Goal: Task Accomplishment & Management: Use online tool/utility

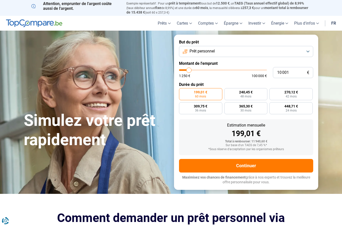
type input "11 250"
type input "11250"
type input "11 750"
type input "11750"
type input "12 000"
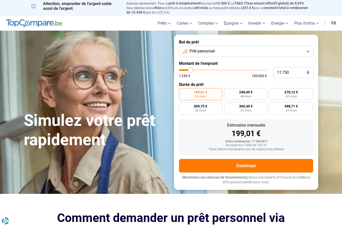
type input "12000"
type input "12 750"
type input "12750"
type input "13 500"
type input "13500"
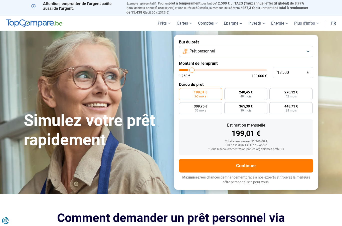
type input "14 000"
type input "14000"
type input "14 750"
type input "14750"
type input "15 250"
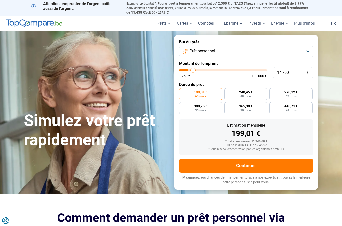
type input "15250"
type input "16 250"
type input "16250"
type input "16 750"
type input "16750"
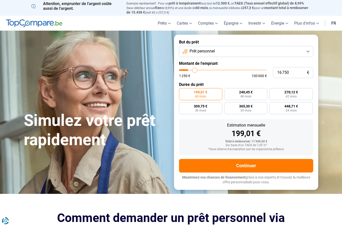
type input "17 250"
type input "17250"
type input "18 000"
type input "18000"
type input "18 500"
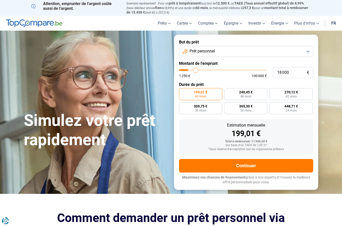
type input "18500"
type input "19 250"
type input "19250"
type input "19 750"
type input "19750"
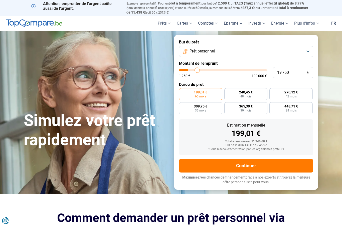
type input "20 000"
type input "20000"
type input "20 750"
type input "20750"
type input "21 250"
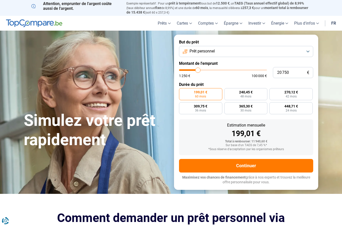
type input "21250"
type input "22 250"
type input "22250"
type input "22 750"
type input "22750"
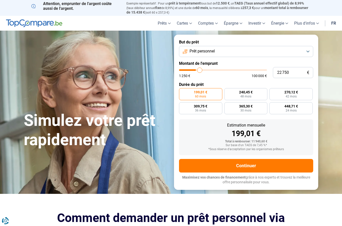
type input "23 750"
type input "23750"
type input "24 500"
type input "24500"
type input "25 500"
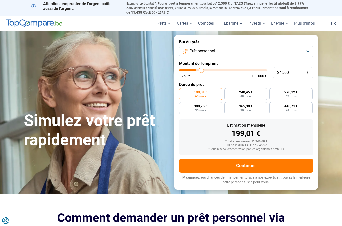
type input "25500"
type input "26 500"
type input "26500"
type input "27 250"
type input "27250"
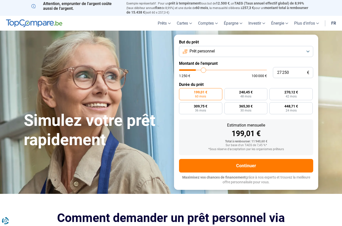
type input "28 250"
type input "28250"
type input "29 000"
type input "29000"
type input "30 000"
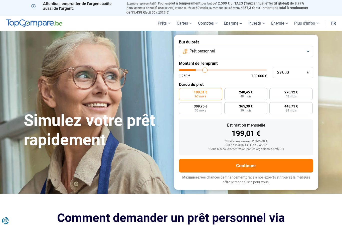
type input "30000"
type input "31 000"
type input "31000"
type input "31 500"
type input "31500"
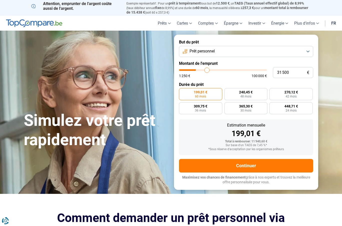
type input "32 000"
type input "32000"
type input "32 750"
type input "32750"
type input "33 250"
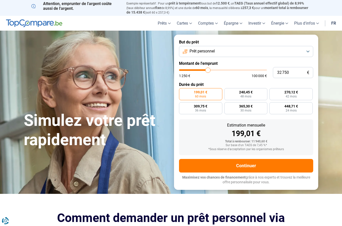
type input "33250"
type input "34 000"
type input "34000"
type input "34 500"
type input "34500"
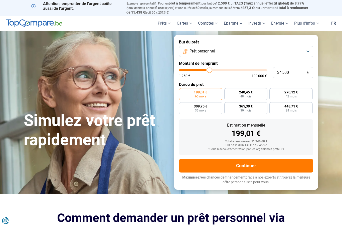
type input "35 500"
type input "35500"
type input "36 000"
type input "36000"
type input "36 500"
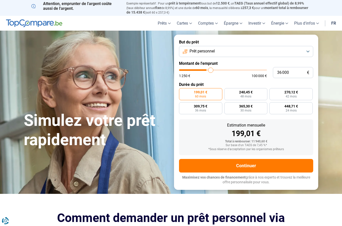
type input "36500"
type input "37 250"
type input "37250"
type input "37 750"
type input "37750"
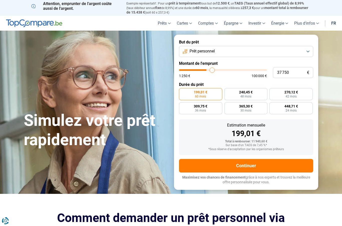
type input "38 500"
type input "38500"
type input "39 000"
type input "39000"
type input "39 500"
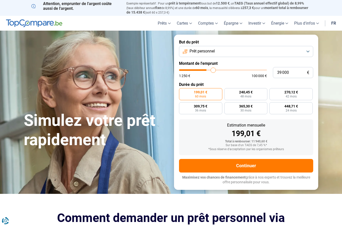
type input "39500"
type input "40 250"
type input "40250"
type input "40 750"
type input "40750"
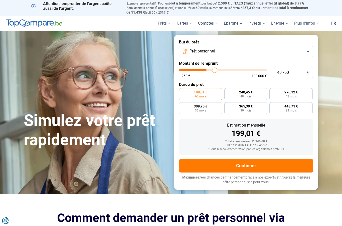
type input "41 750"
type input "41750"
type input "42 250"
type input "42250"
type input "42 750"
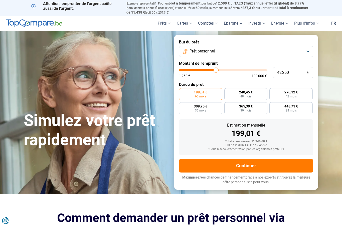
type input "42750"
type input "43 000"
type input "43000"
type input "43 500"
type input "43500"
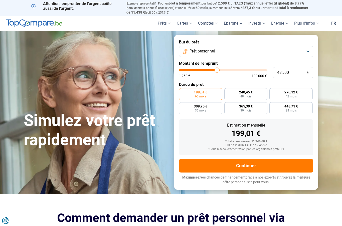
type input "43 750"
type input "43750"
type input "43 250"
type input "43250"
type input "43 000"
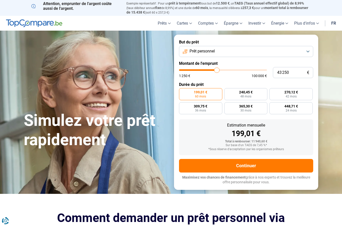
type input "43000"
type input "42 750"
type input "42750"
type input "42 250"
type input "42250"
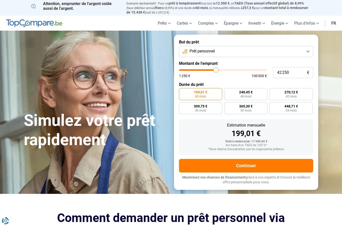
type input "42 000"
type input "42000"
type input "41 750"
type input "41750"
type input "41 000"
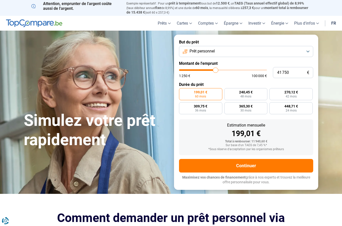
type input "41000"
type input "40 750"
type input "40750"
type input "40 250"
type input "40250"
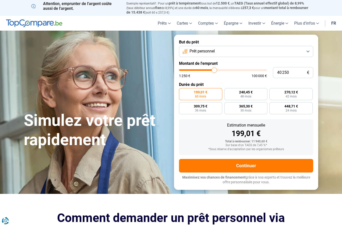
type input "40 000"
type input "40000"
type input "39 500"
type input "39500"
type input "39 250"
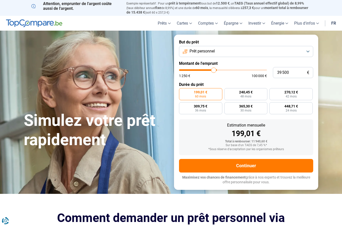
type input "39250"
type input "39 000"
type input "39000"
type input "38 750"
type input "38750"
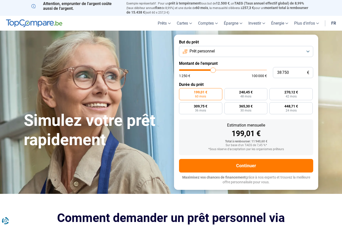
type input "38 500"
type input "38500"
type input "38 000"
type input "38000"
type input "37 750"
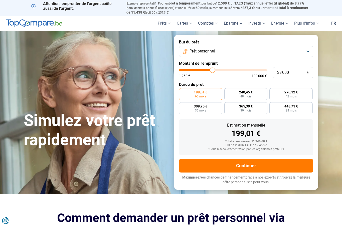
type input "37750"
type input "37 500"
type input "37500"
type input "37 250"
type input "37250"
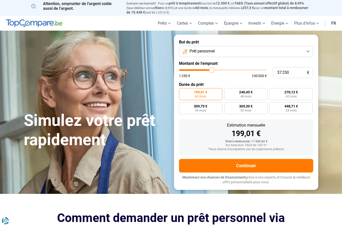
type input "37 000"
type input "37000"
type input "36 500"
type input "36500"
type input "36 250"
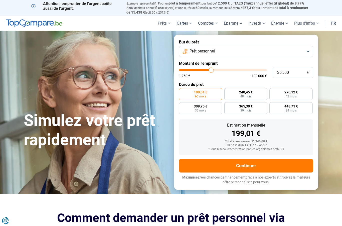
type input "36250"
type input "36 000"
type input "36000"
type input "35 750"
type input "35750"
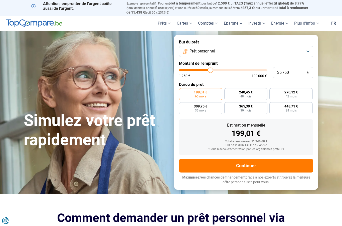
type input "35 500"
type input "35500"
type input "35 000"
type input "35000"
type input "34 750"
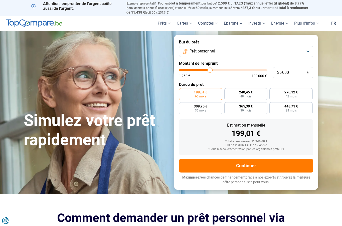
type input "34750"
type input "34 500"
type input "34500"
type input "34 250"
type input "34250"
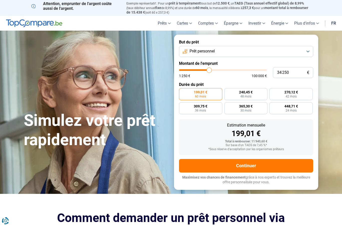
type input "34 000"
type input "34000"
type input "33 500"
type input "33500"
type input "33 250"
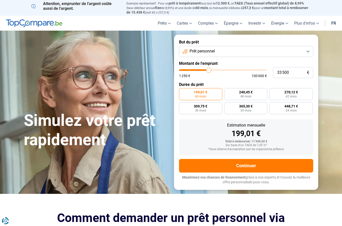
type input "33250"
type input "33 000"
type input "33000"
type input "32 750"
type input "32750"
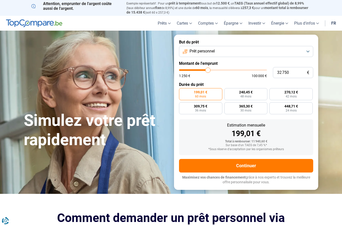
type input "32 500"
type input "32500"
type input "32 000"
type input "32000"
type input "31 750"
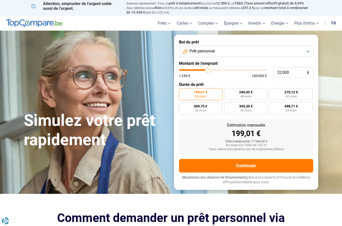
type input "31750"
type input "31 500"
type input "31500"
type input "31 250"
type input "31250"
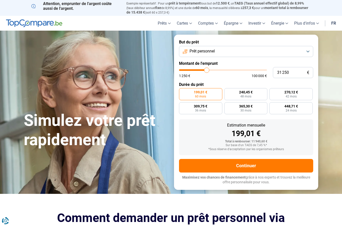
type input "31 000"
type input "31000"
type input "30 500"
type input "30500"
type input "30 250"
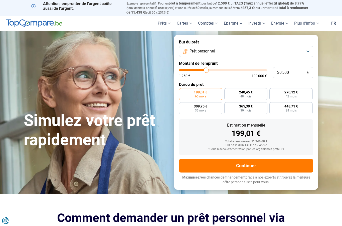
type input "30250"
type input "30 000"
type input "30000"
type input "29 750"
type input "29750"
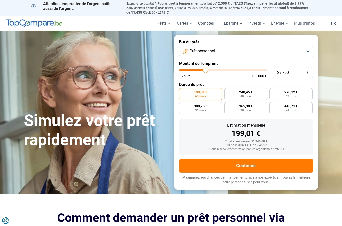
type input "30 000"
type input "30000"
type input "30 250"
type input "30250"
type input "30 500"
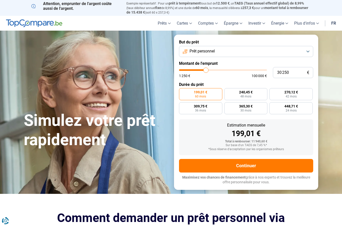
type input "30500"
type input "31 000"
type input "31000"
type input "30 500"
type input "30500"
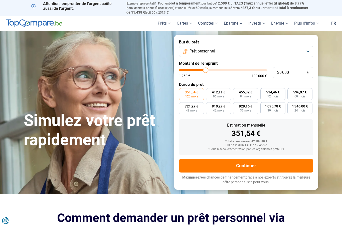
click at [308, 49] on button "Prêt personnel" at bounding box center [246, 51] width 134 height 11
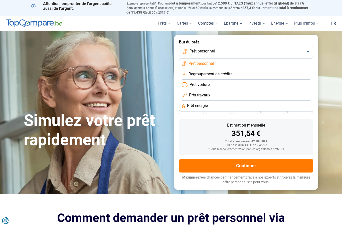
click at [329, 52] on section "Simulez votre prêt rapidement Simulez votre prêt rapidement But du prêt Prêt pe…" at bounding box center [171, 112] width 342 height 163
